Goal: Navigation & Orientation: Find specific page/section

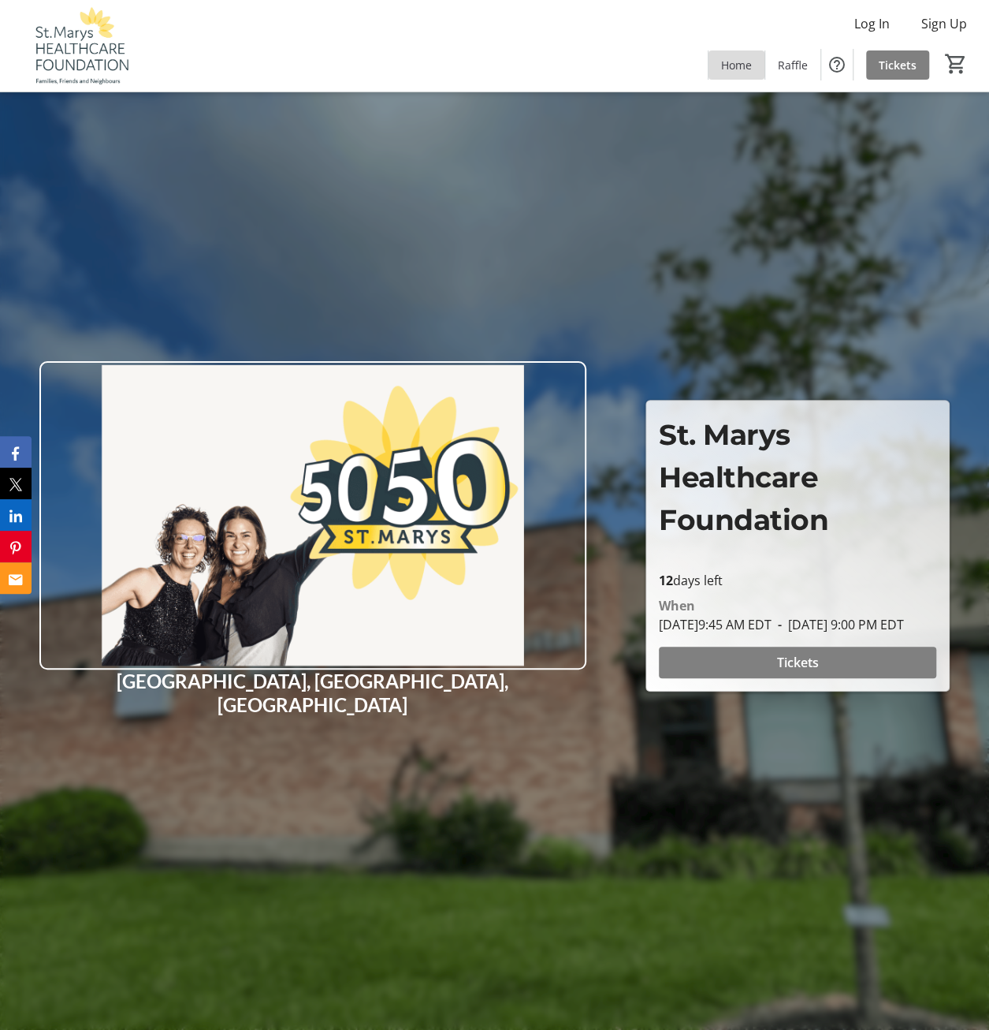
click at [747, 69] on span "Home" at bounding box center [736, 65] width 31 height 17
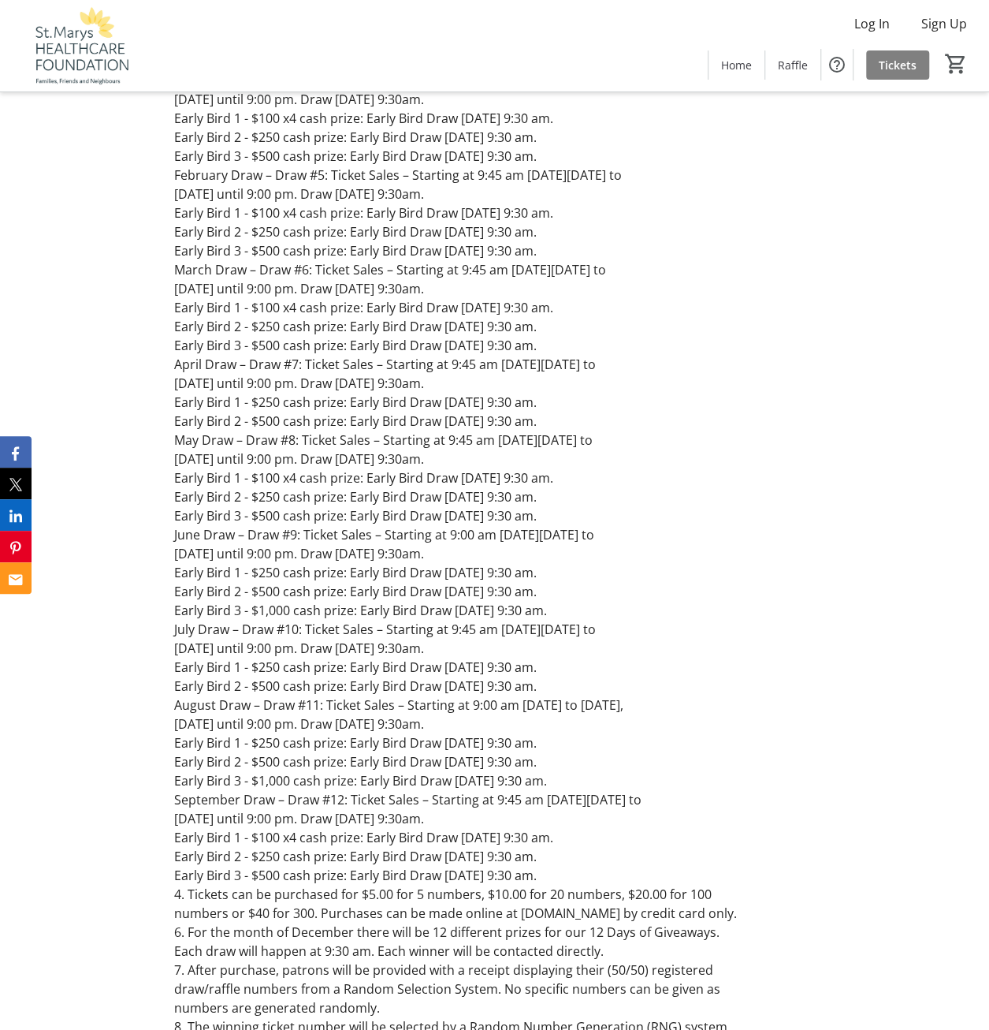
scroll to position [2365, 0]
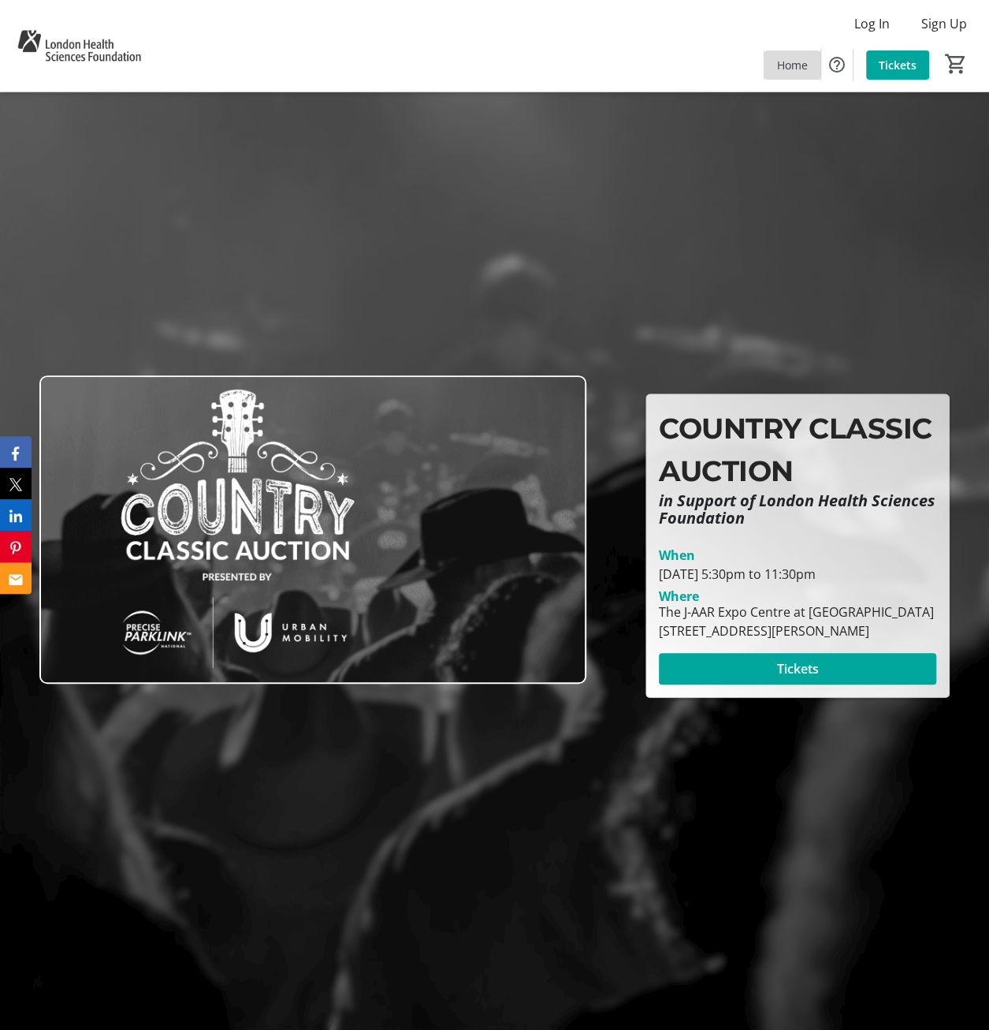
click at [792, 64] on span "Home" at bounding box center [792, 65] width 31 height 17
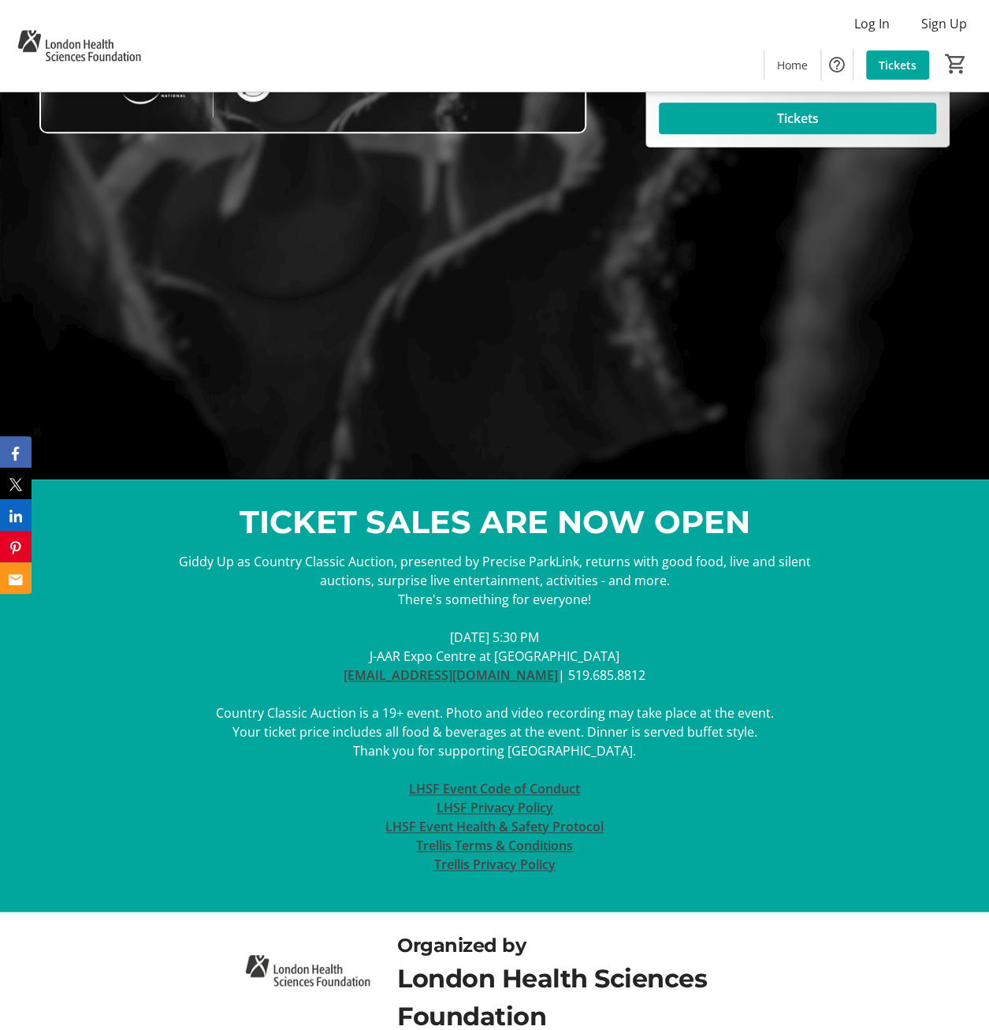
scroll to position [810, 0]
